Goal: Task Accomplishment & Management: Use online tool/utility

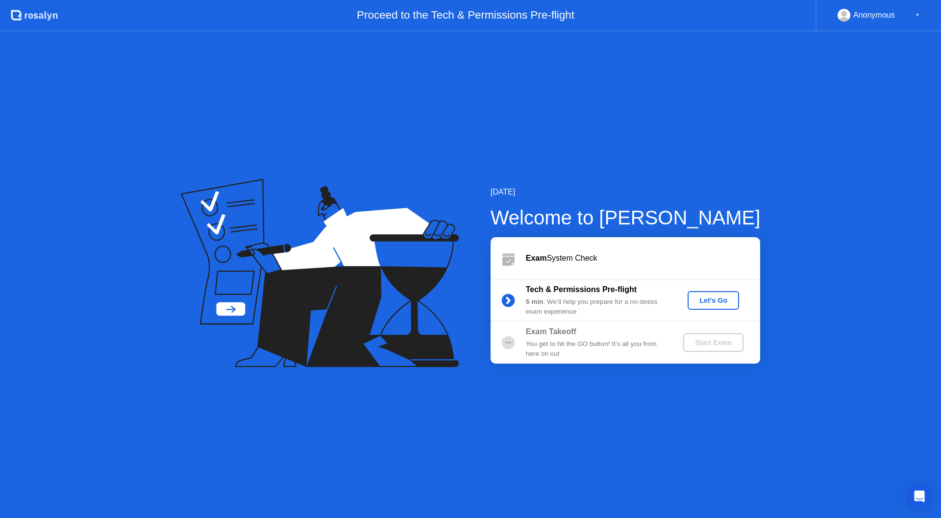
click at [658, 305] on div "5 min : We’ll help you prepare for a no-stress exam experience" at bounding box center [596, 307] width 141 height 20
click at [716, 300] on div "Let's Go" at bounding box center [714, 301] width 44 height 8
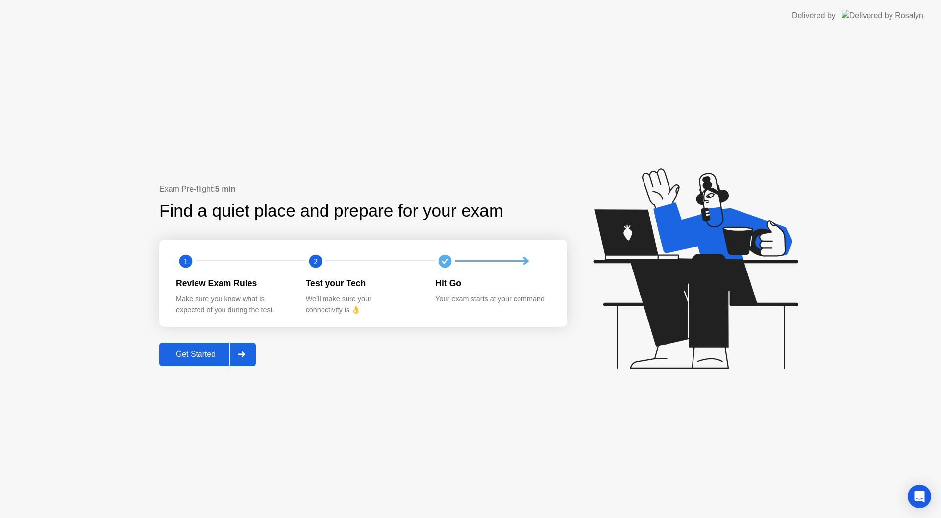
click at [212, 356] on div "Get Started" at bounding box center [195, 354] width 67 height 9
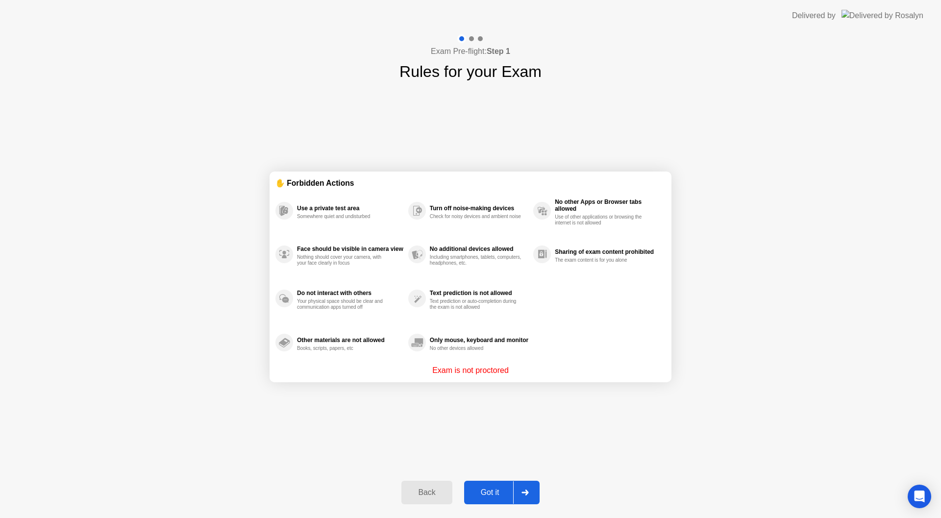
click at [492, 488] on div "Got it" at bounding box center [490, 492] width 46 height 9
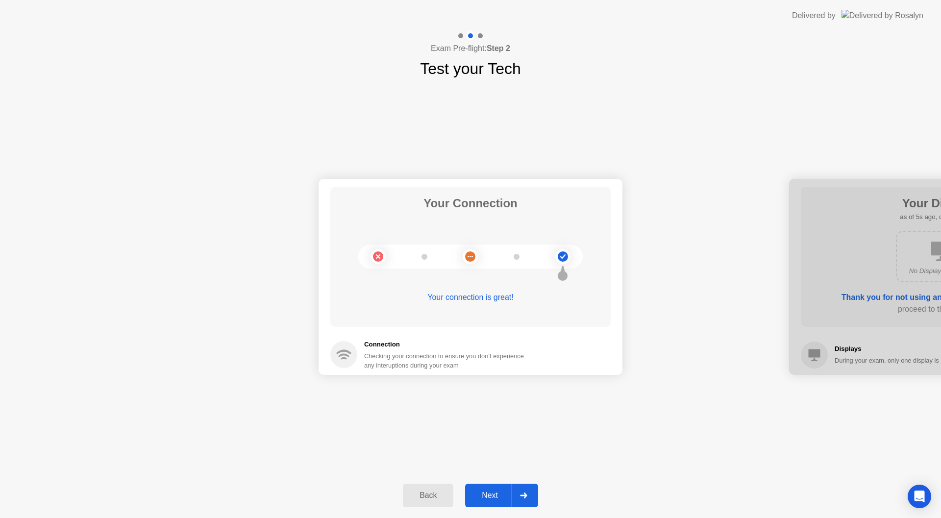
click at [406, 492] on div "Back" at bounding box center [428, 495] width 45 height 9
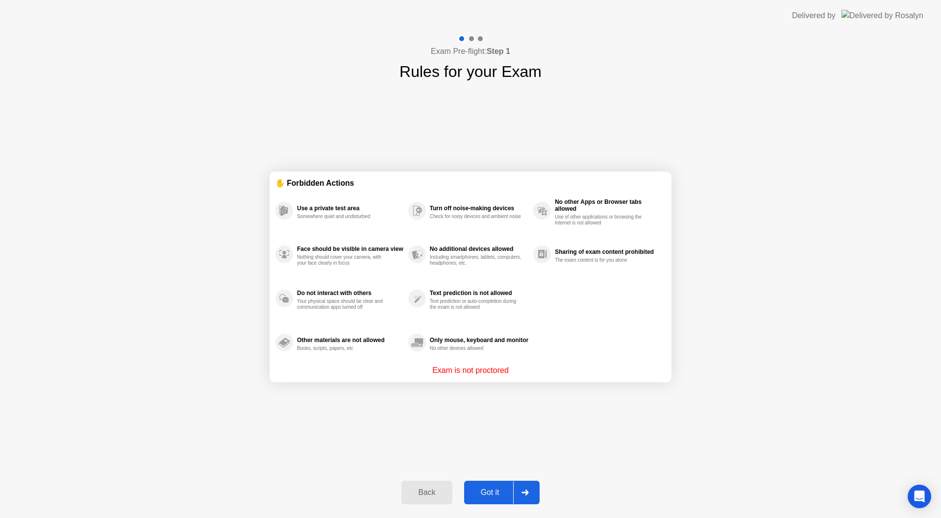
click at [524, 492] on icon at bounding box center [525, 493] width 7 height 6
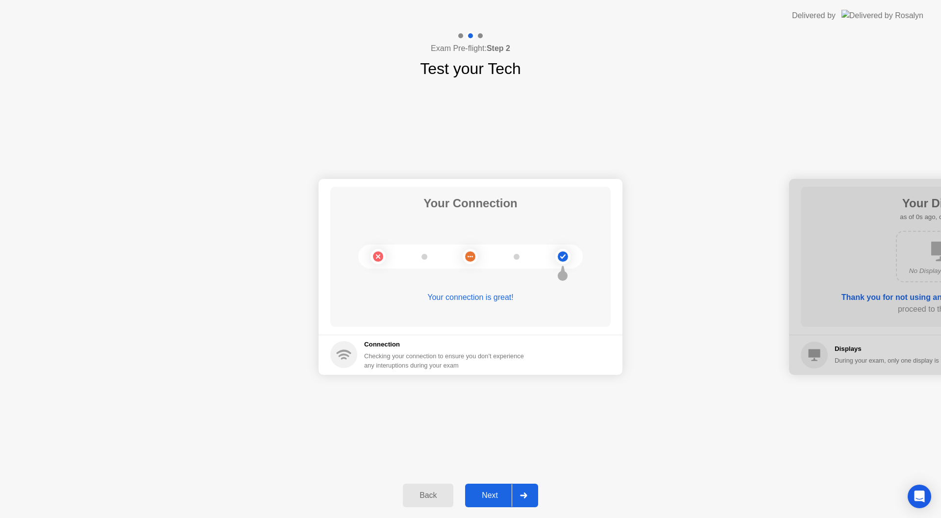
click at [522, 493] on icon at bounding box center [523, 496] width 7 height 6
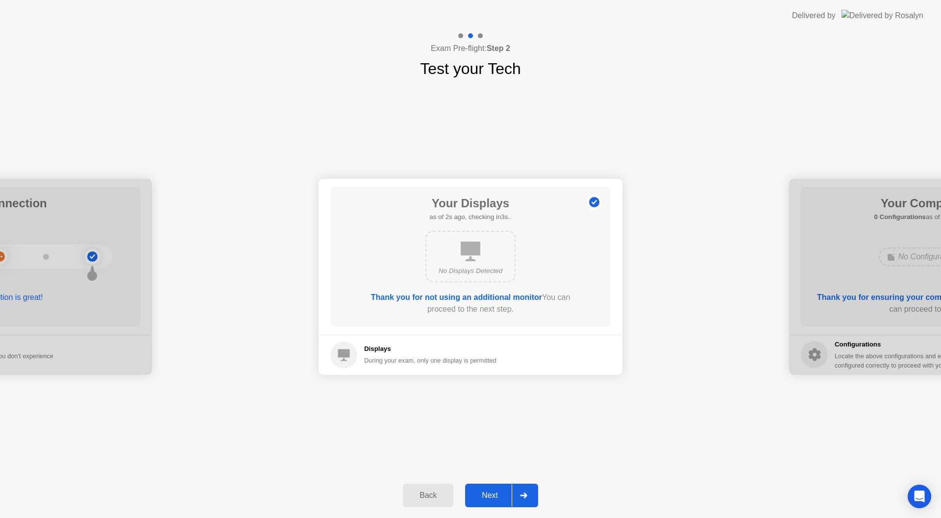
click at [515, 490] on div at bounding box center [524, 495] width 24 height 23
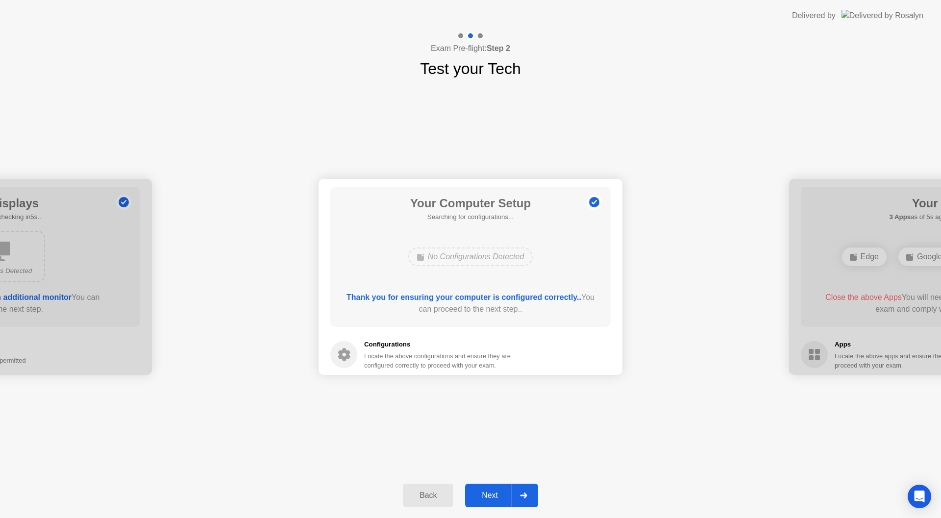
click at [515, 490] on div at bounding box center [524, 495] width 24 height 23
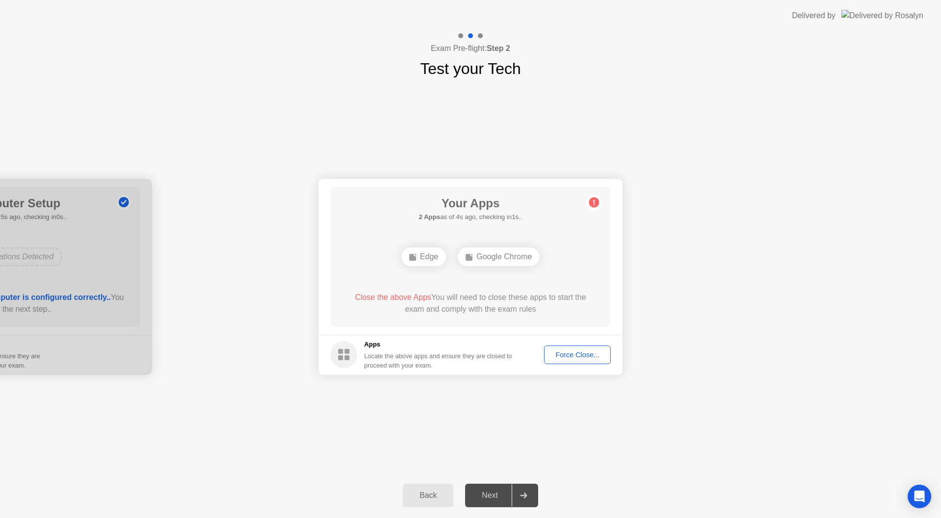
click at [337, 415] on div "Your Connection Your connection is great! Connection Checking your connection t…" at bounding box center [470, 276] width 941 height 393
click at [588, 356] on div "Force Close..." at bounding box center [578, 355] width 60 height 8
click at [569, 345] on footer "Apps Locate the above apps and ensure they are closed to proceed with your exam…" at bounding box center [471, 355] width 304 height 40
click at [569, 351] on div "Force Close..." at bounding box center [578, 355] width 60 height 8
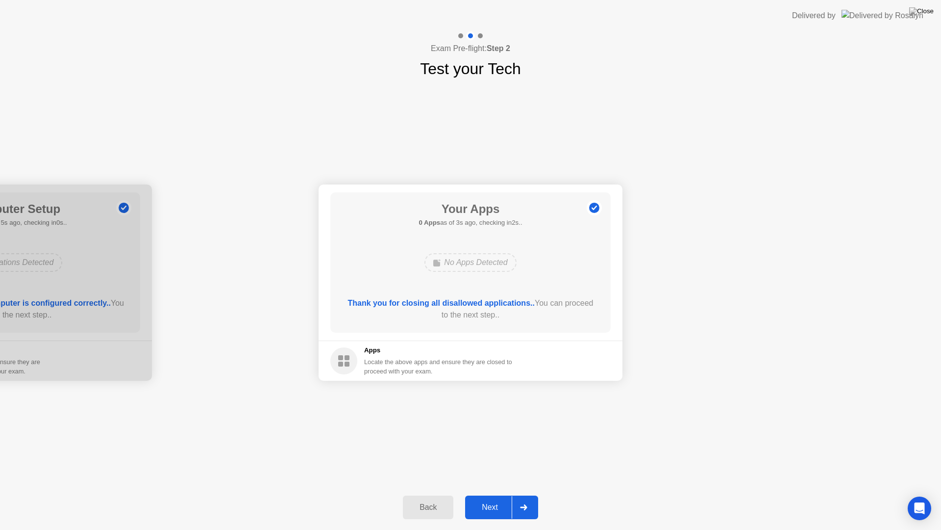
click at [587, 0] on header "Delivered by" at bounding box center [470, 15] width 941 height 31
drag, startPoint x: 547, startPoint y: 366, endPoint x: 550, endPoint y: 405, distance: 39.3
click at [550, 405] on div "Your Connection Your connection is great! Connection Checking your connection t…" at bounding box center [470, 282] width 941 height 404
click at [514, 506] on div at bounding box center [524, 507] width 24 height 23
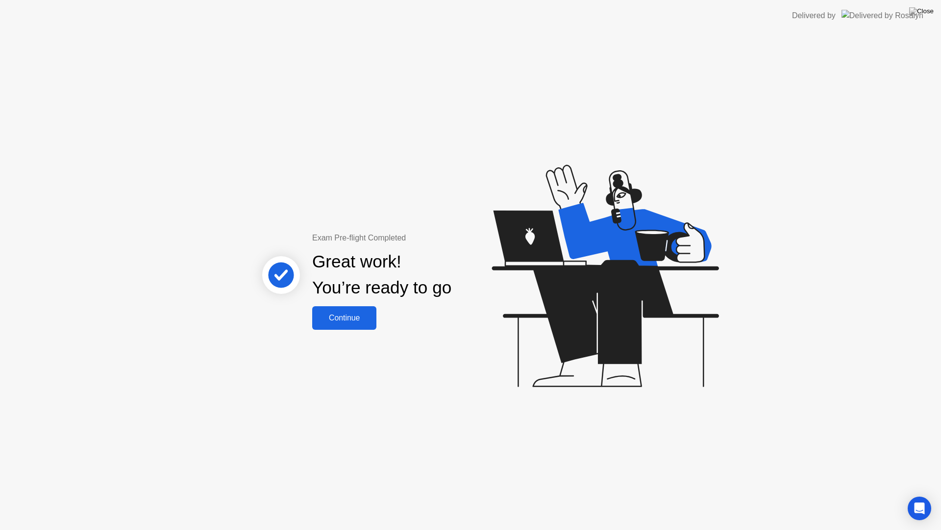
click at [348, 313] on div "Continue" at bounding box center [344, 317] width 58 height 9
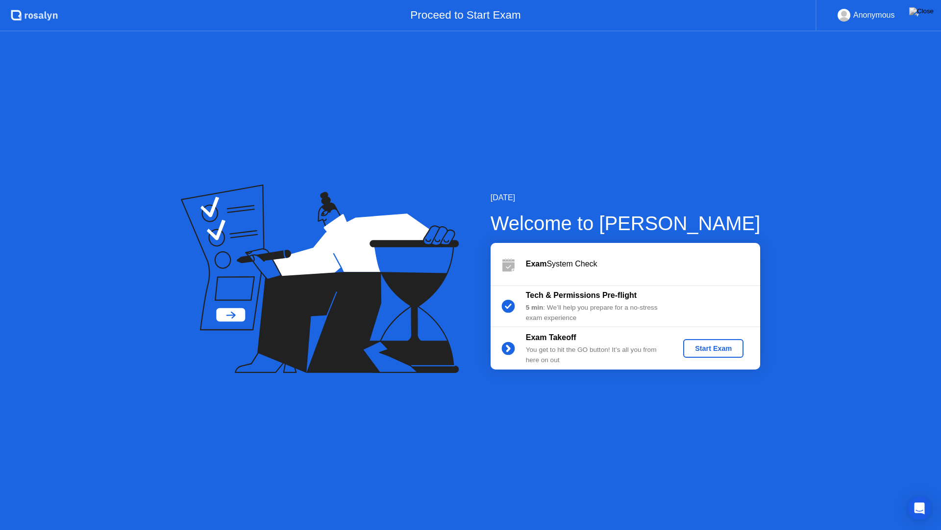
click at [730, 348] on div "Start Exam" at bounding box center [713, 348] width 52 height 8
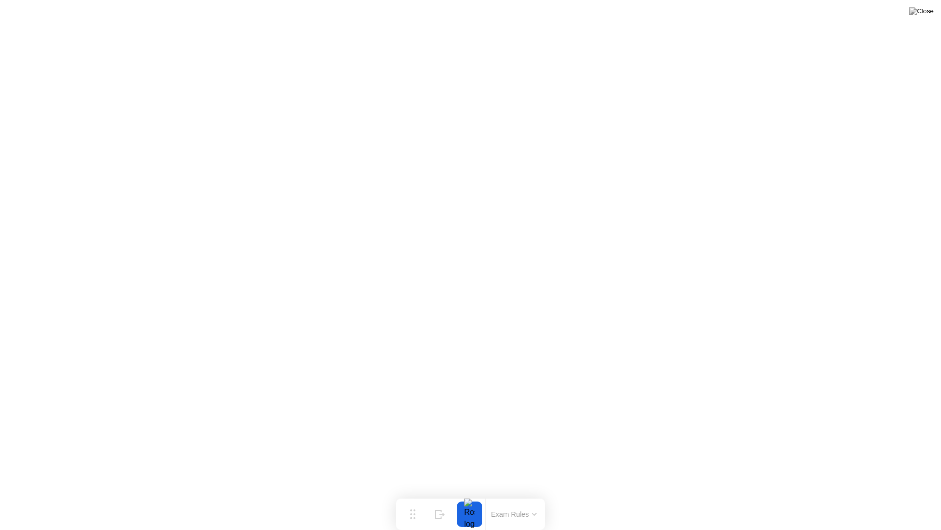
click at [514, 515] on button "Exam Rules" at bounding box center [514, 513] width 52 height 9
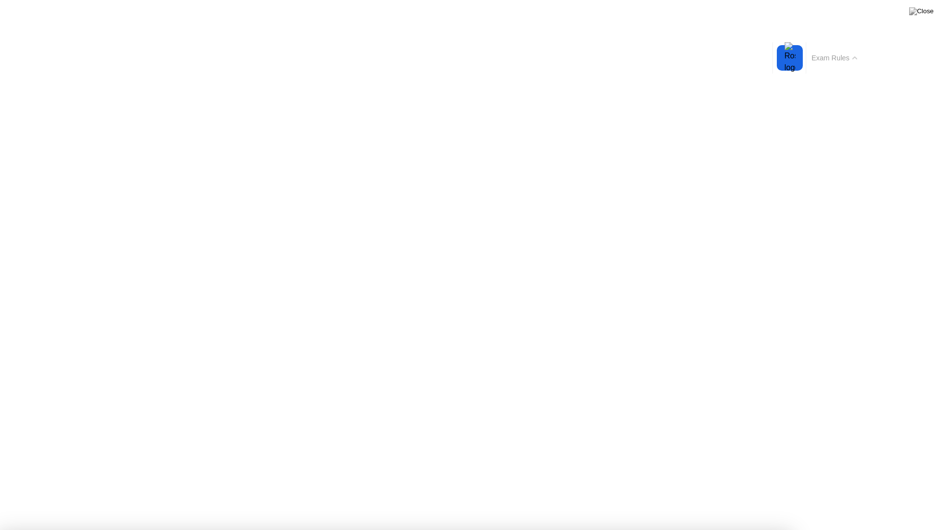
click at [849, 55] on button "Exam Rules" at bounding box center [835, 57] width 52 height 9
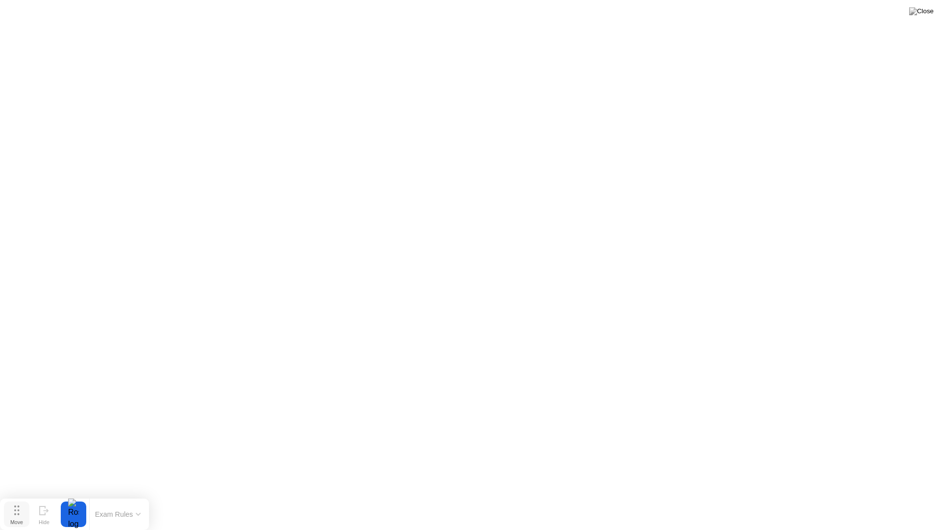
drag, startPoint x: 413, startPoint y: 514, endPoint x: 11, endPoint y: 521, distance: 402.1
click at [11, 518] on button "Move" at bounding box center [16, 513] width 25 height 25
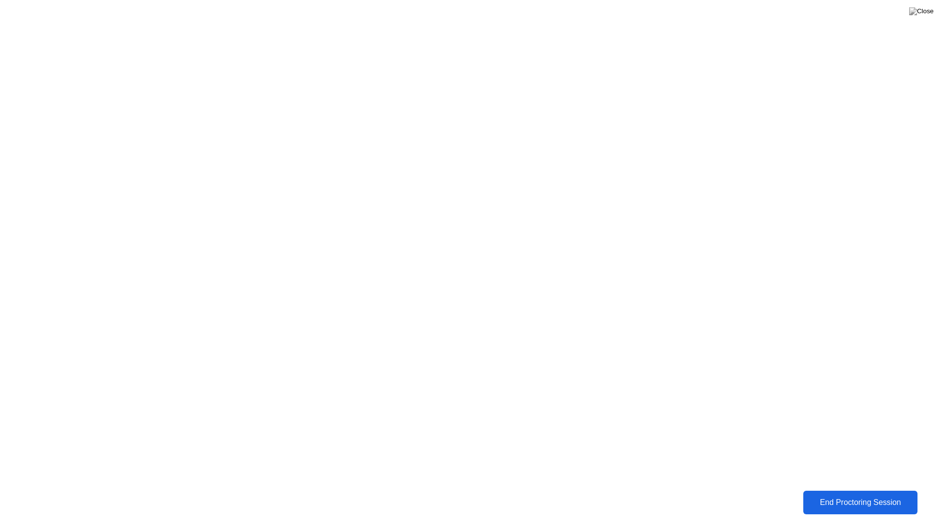
click at [859, 506] on div "End Proctoring Session" at bounding box center [860, 502] width 109 height 9
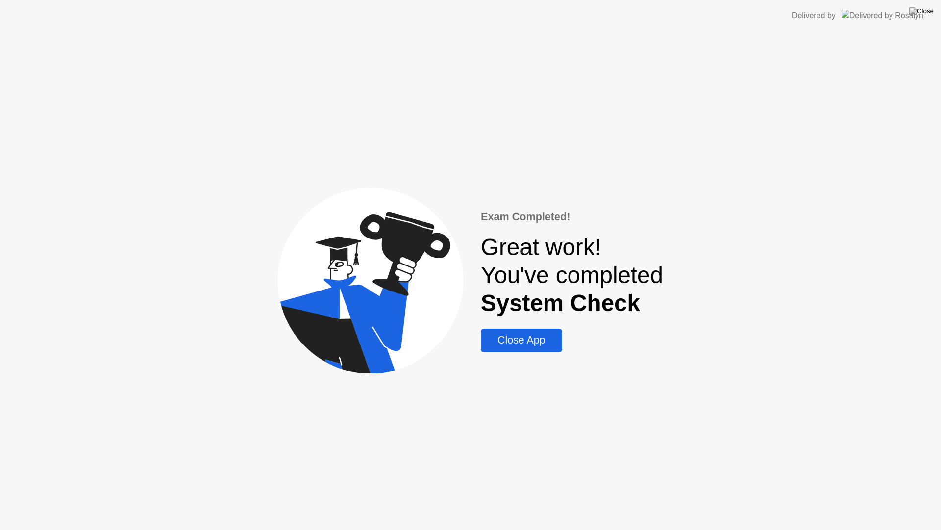
click at [535, 338] on div "Close App" at bounding box center [521, 340] width 75 height 12
